Goal: Task Accomplishment & Management: Use online tool/utility

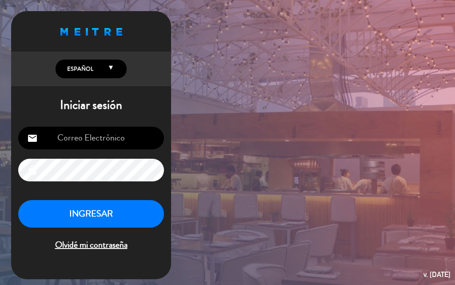
type input "[EMAIL_ADDRESS][DOMAIN_NAME]"
click at [116, 216] on button "INGRESAR" at bounding box center [91, 214] width 146 height 28
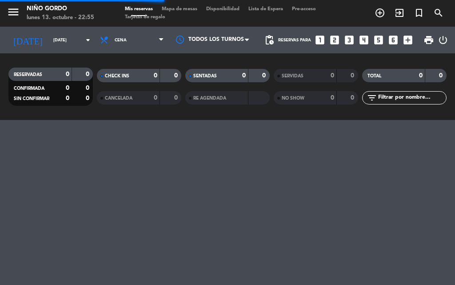
click at [179, 10] on span "Mapa de mesas" at bounding box center [179, 9] width 44 height 5
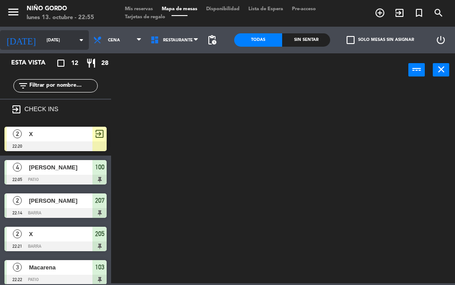
click at [53, 43] on input "[DATE]" at bounding box center [71, 40] width 58 height 14
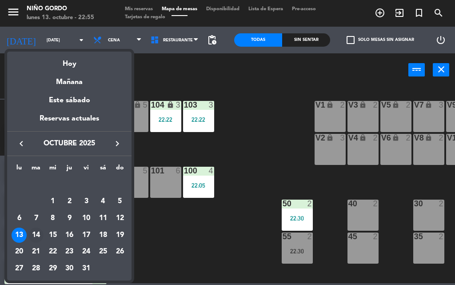
click at [37, 233] on div "14" at bounding box center [35, 235] width 15 height 15
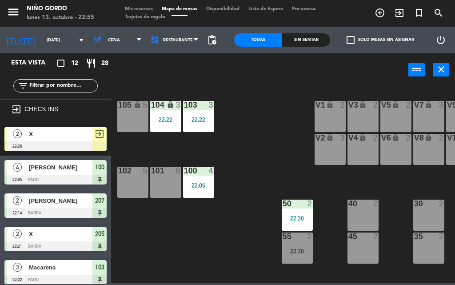
type input "[DATE]"
